Goal: Transaction & Acquisition: Withdraw Money

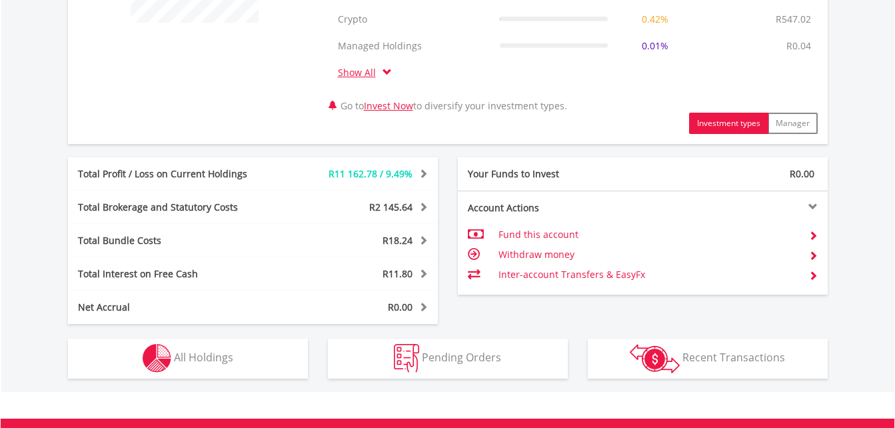
scroll to position [648, 0]
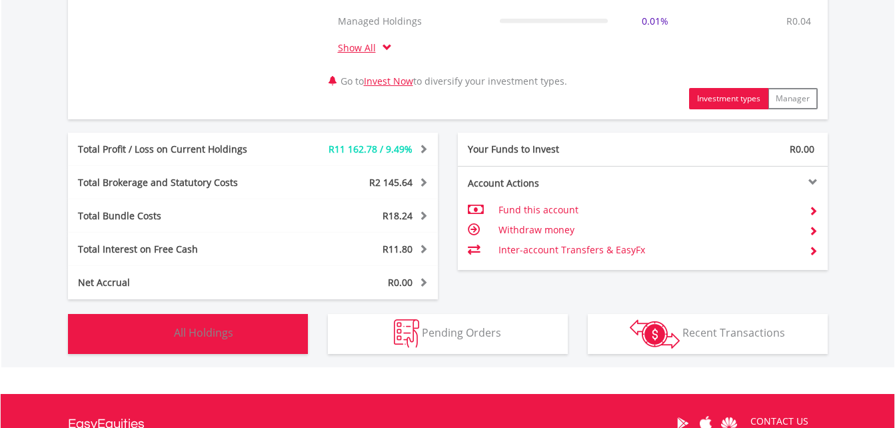
click at [261, 322] on button "Holdings All Holdings" at bounding box center [188, 334] width 240 height 40
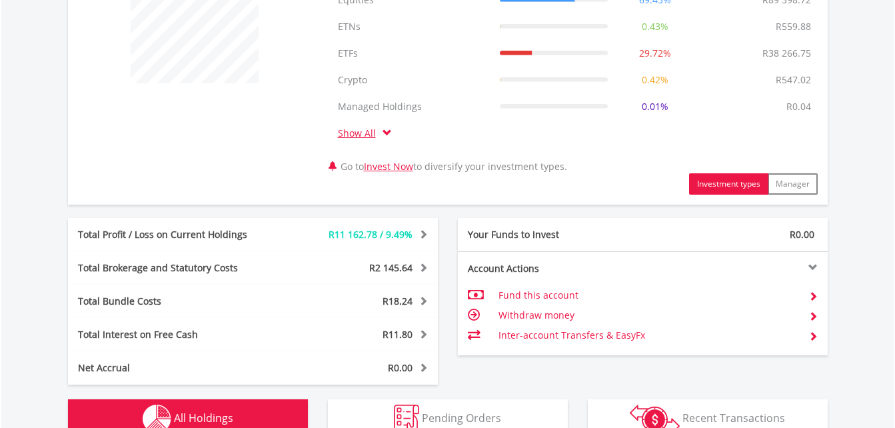
scroll to position [0, 0]
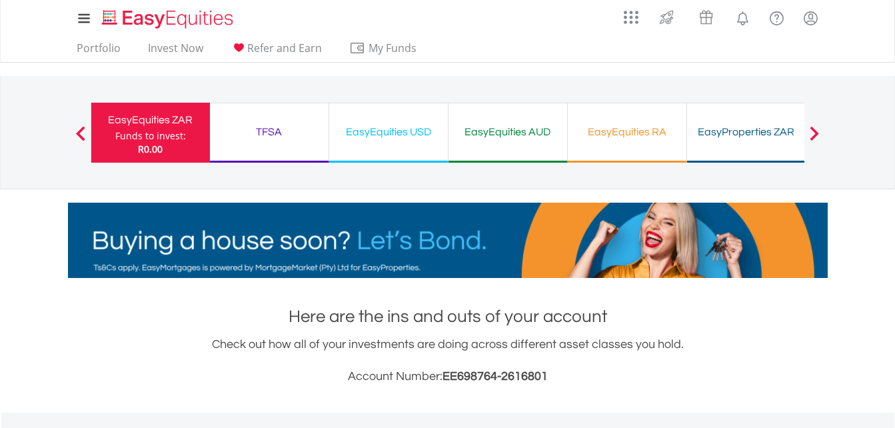
scroll to position [128, 253]
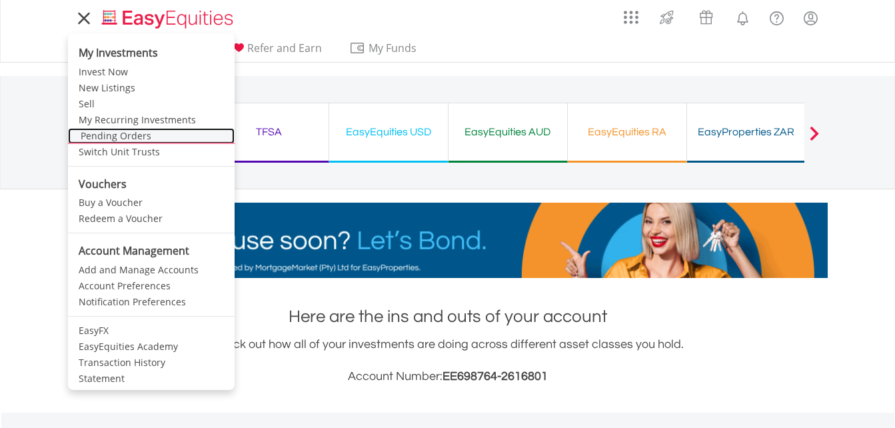
click at [121, 132] on link "Pending Orders" at bounding box center [151, 136] width 167 height 16
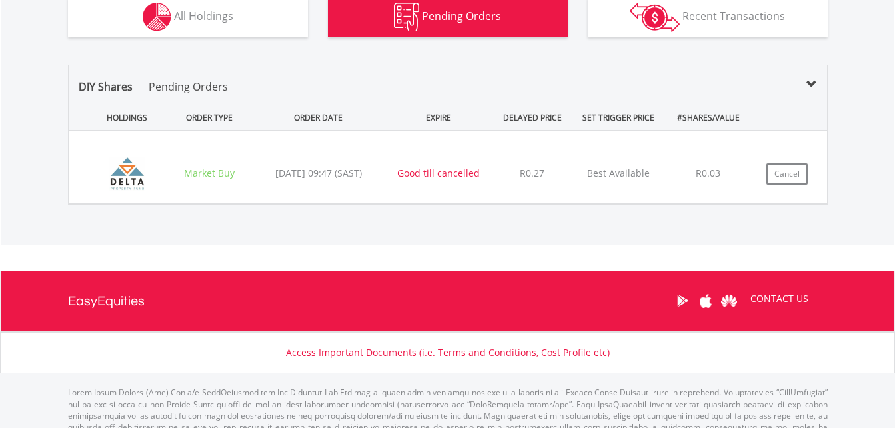
scroll to position [128, 253]
click at [301, 187] on div "﻿ Delta Property Fund Limited (DLT) Market Buy 2025/08/08 09:47 (SAST) Good til…" at bounding box center [448, 167] width 758 height 73
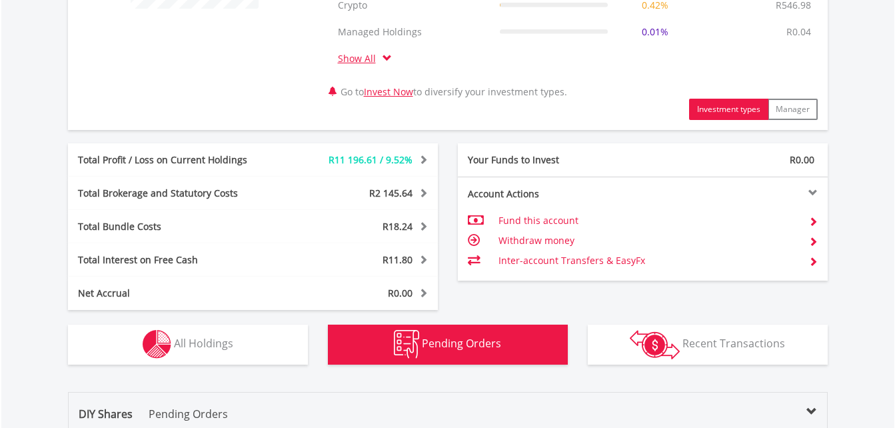
scroll to position [638, 0]
click at [205, 318] on div "Holdings All Holdings" at bounding box center [188, 336] width 260 height 55
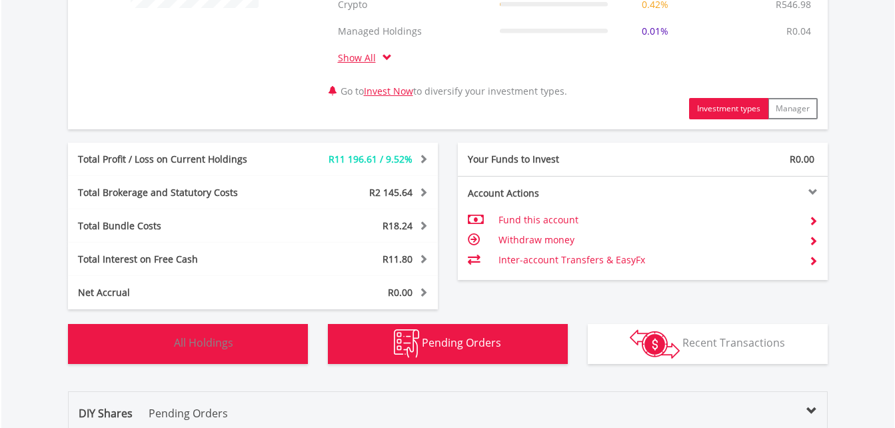
click at [205, 348] on span "All Holdings" at bounding box center [203, 342] width 59 height 15
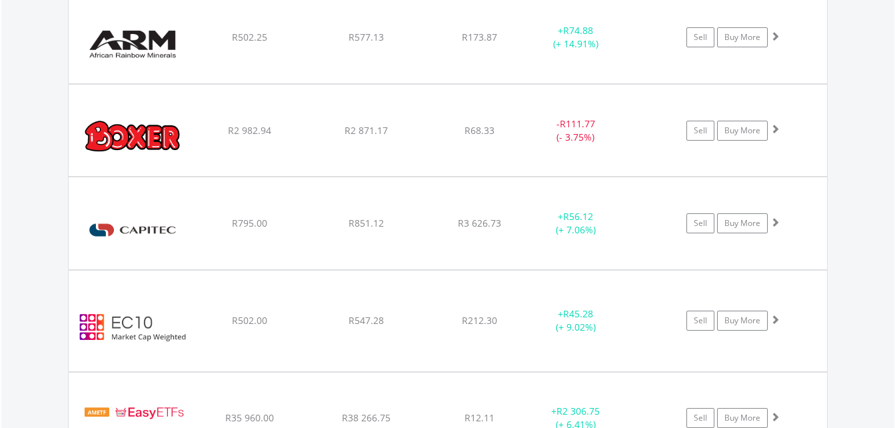
scroll to position [1308, 0]
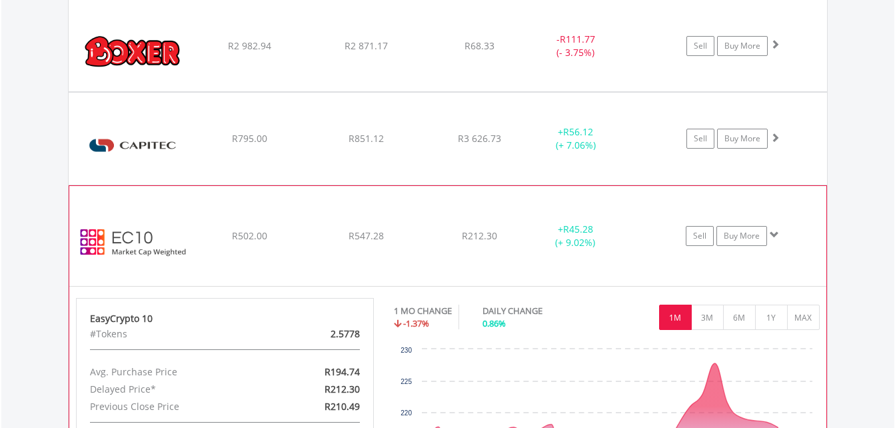
scroll to position [1463, 0]
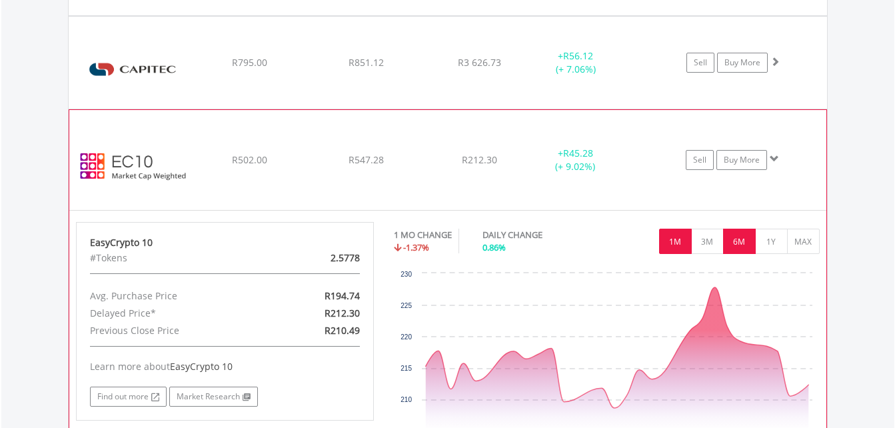
click at [733, 250] on button "6M" at bounding box center [739, 241] width 33 height 25
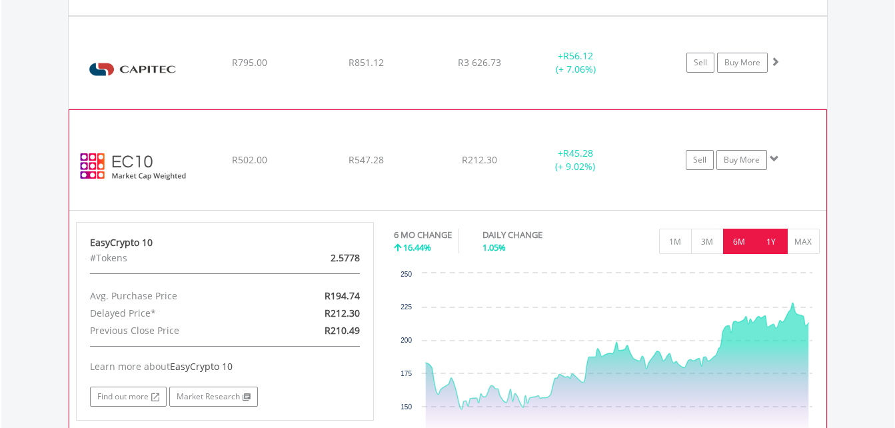
click at [784, 247] on button "1Y" at bounding box center [771, 241] width 33 height 25
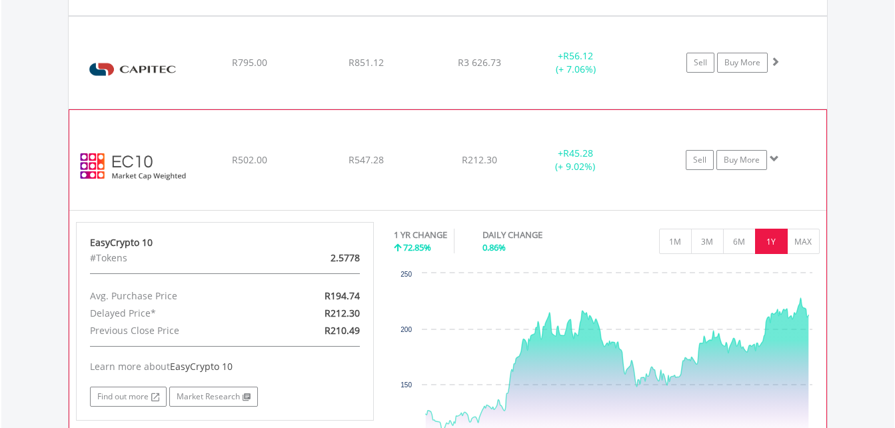
click at [799, 254] on div "1 YR CHANGE 72.85% DAILY CHANGE 0.86% 1M 3M 6M 1Y MAX" at bounding box center [607, 244] width 426 height 45
click at [803, 250] on button "MAX" at bounding box center [803, 241] width 33 height 25
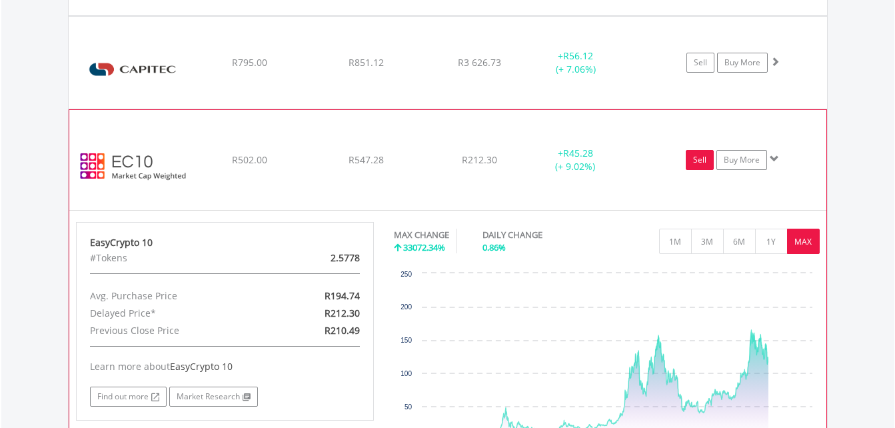
click at [698, 157] on link "Sell" at bounding box center [700, 160] width 28 height 20
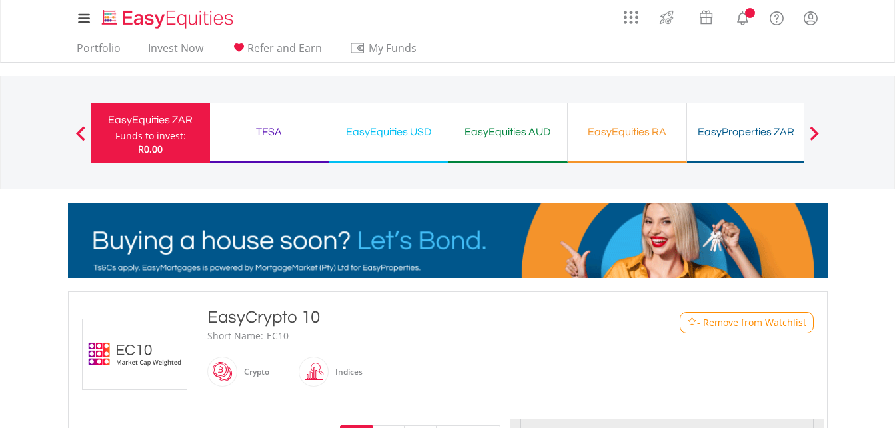
type input "******"
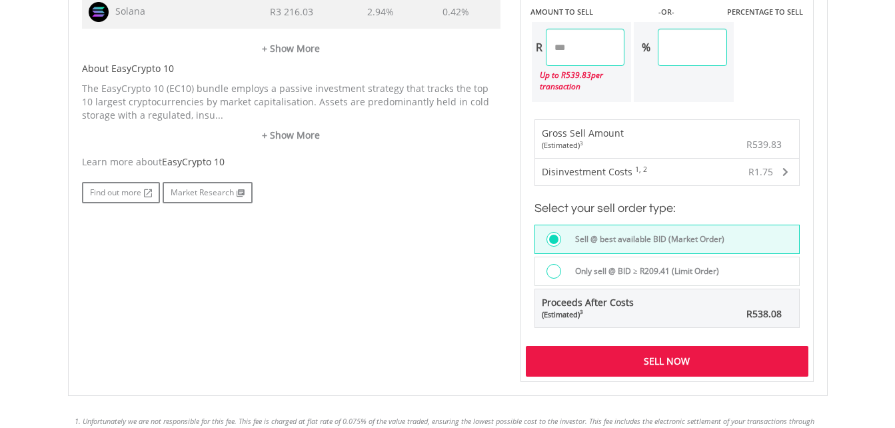
scroll to position [865, 0]
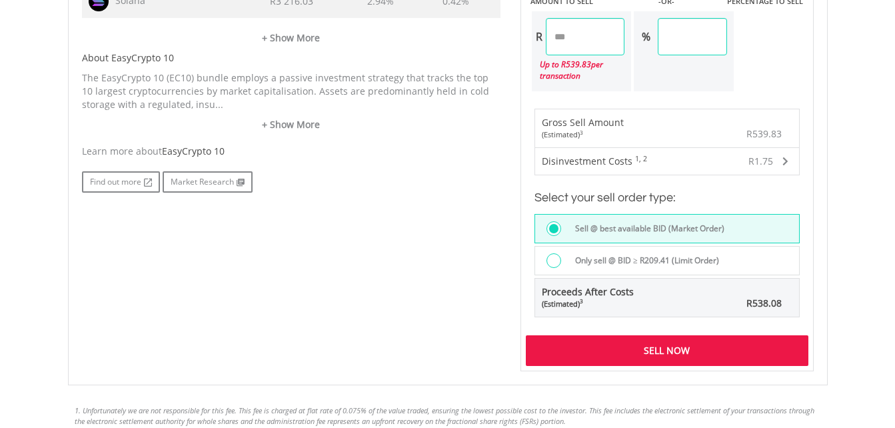
click at [666, 340] on div "Sell Now" at bounding box center [667, 350] width 282 height 31
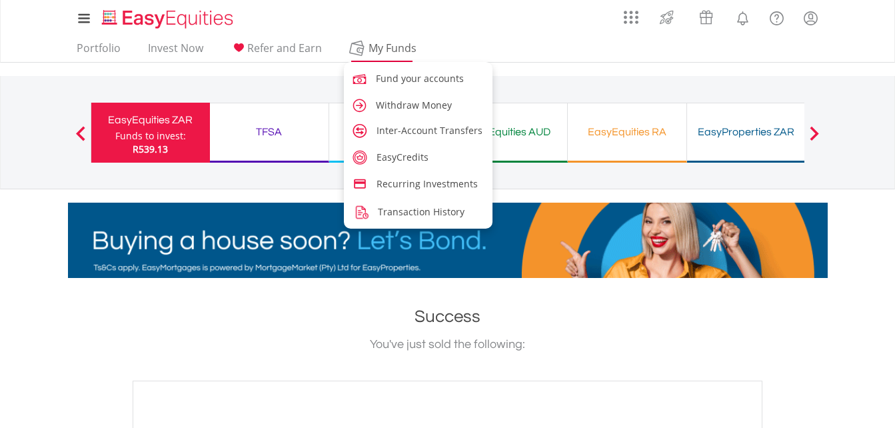
click at [390, 56] on span "My Funds" at bounding box center [392, 47] width 87 height 17
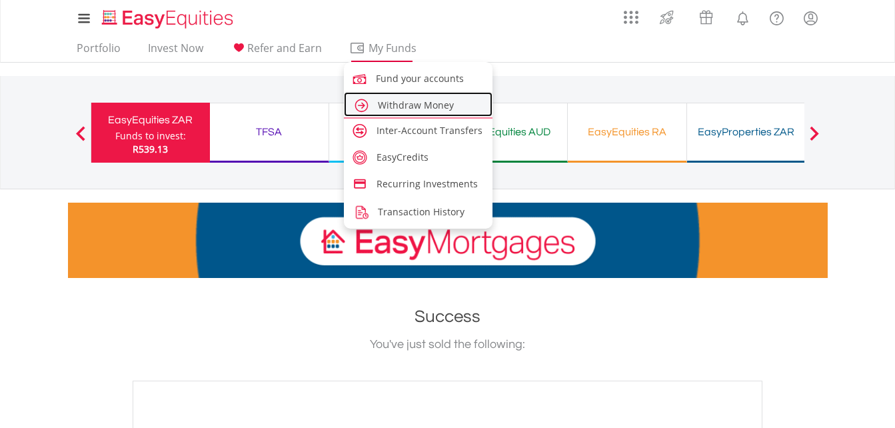
click at [402, 111] on link "Withdraw Money" at bounding box center [418, 104] width 149 height 25
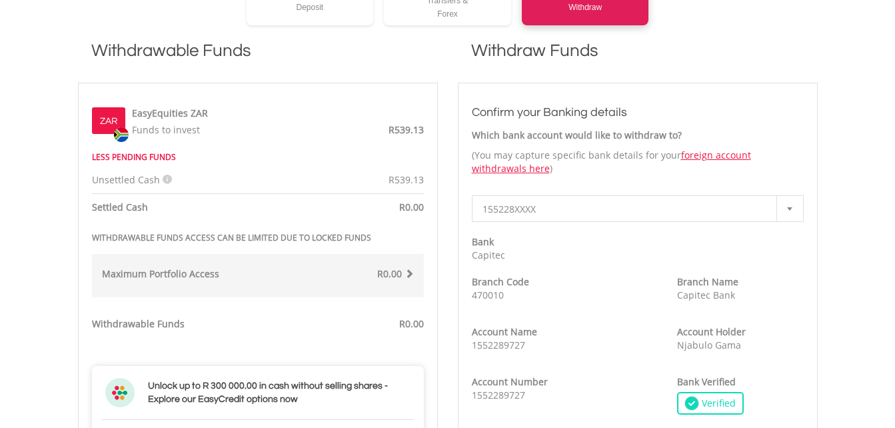
scroll to position [362, 0]
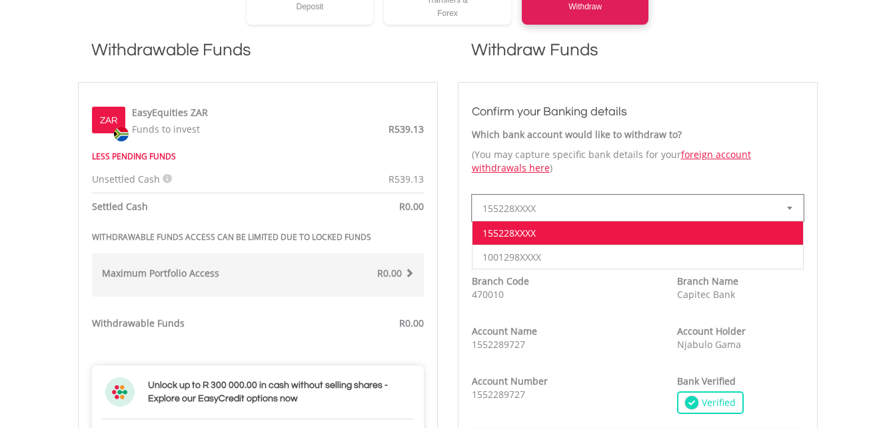
click at [572, 215] on span "155228XXXX" at bounding box center [627, 208] width 290 height 27
click at [557, 255] on li "1001298XXXX" at bounding box center [637, 256] width 330 height 24
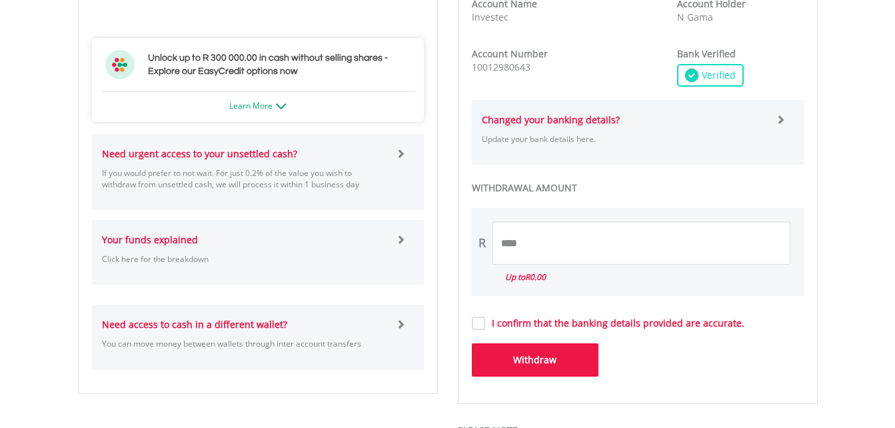
scroll to position [690, 0]
click at [313, 181] on p "If you would prefer to not wait. For just 0.2% of the value you wish to withdra…" at bounding box center [244, 178] width 284 height 23
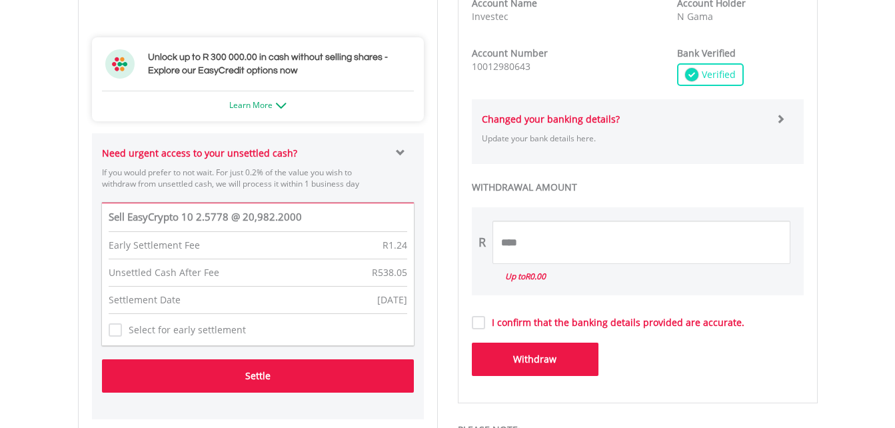
click at [213, 377] on button "Settle" at bounding box center [258, 375] width 312 height 33
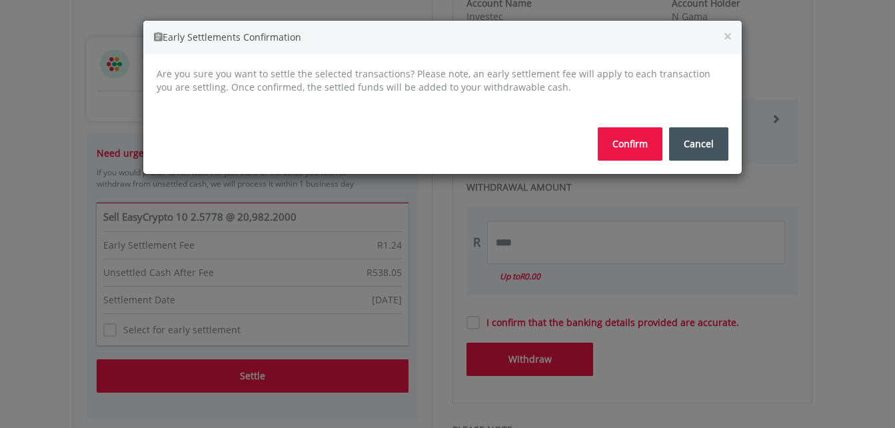
click at [634, 129] on button "Confirm" at bounding box center [630, 143] width 65 height 33
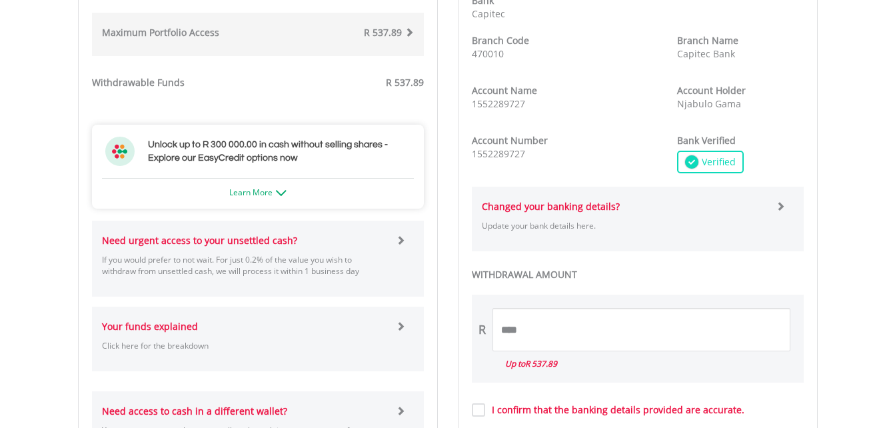
scroll to position [664, 0]
click at [522, 344] on input "****" at bounding box center [641, 328] width 298 height 43
type input "*"
type input "******"
click at [668, 280] on label "WITHDRAWAL AMOUNT" at bounding box center [638, 273] width 332 height 13
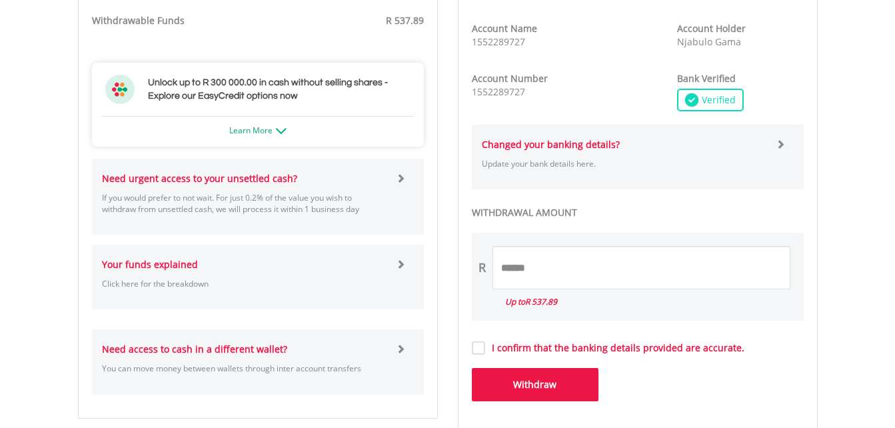
scroll to position [727, 0]
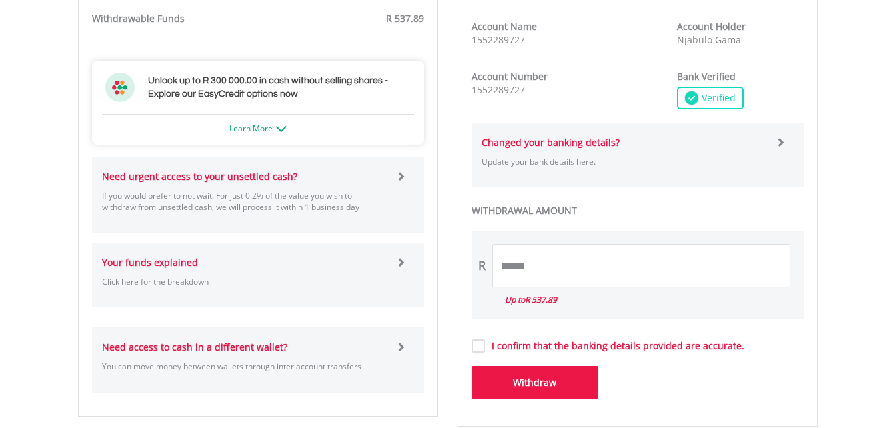
click at [542, 342] on label "I confirm that the banking details provided are accurate." at bounding box center [614, 345] width 259 height 13
click at [550, 385] on button "Withdraw" at bounding box center [535, 382] width 127 height 33
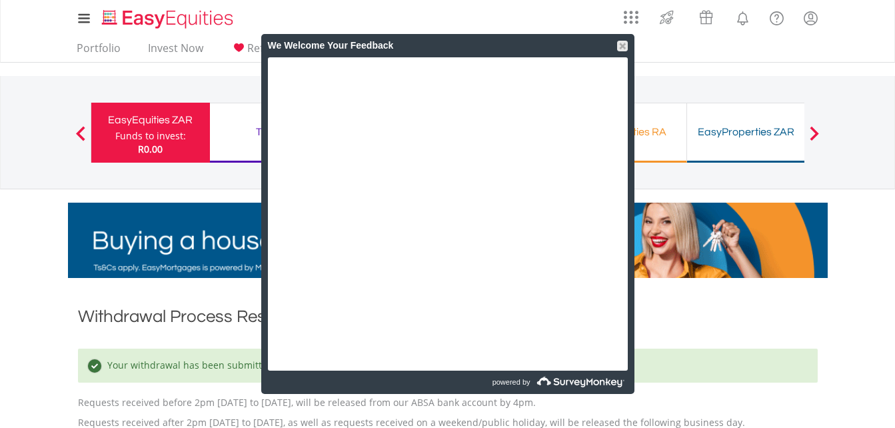
click at [171, 123] on div "EasyEquities ZAR" at bounding box center [150, 120] width 103 height 19
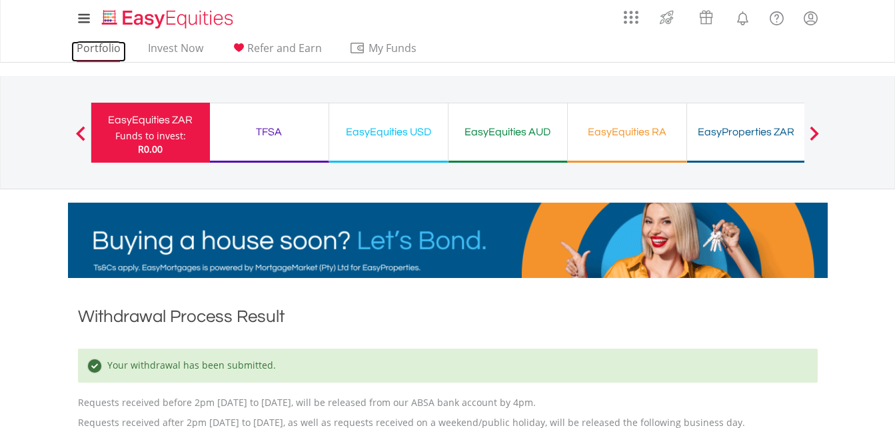
click at [100, 44] on link "Portfolio" at bounding box center [98, 51] width 55 height 21
